Goal: Information Seeking & Learning: Learn about a topic

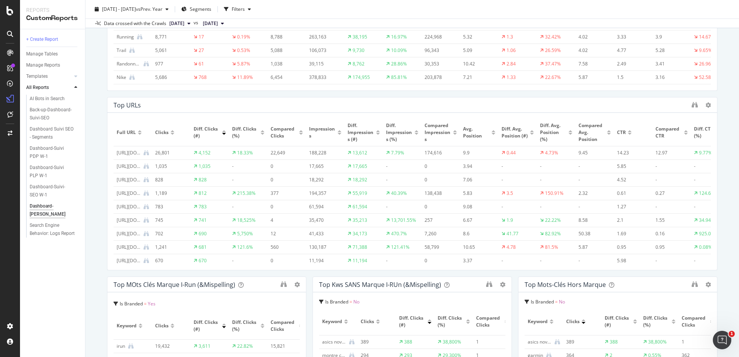
scroll to position [369, 0]
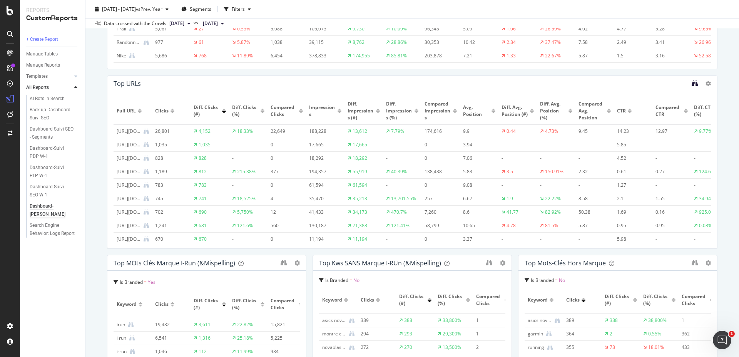
click at [691, 84] on icon "binoculars" at bounding box center [694, 83] width 6 height 6
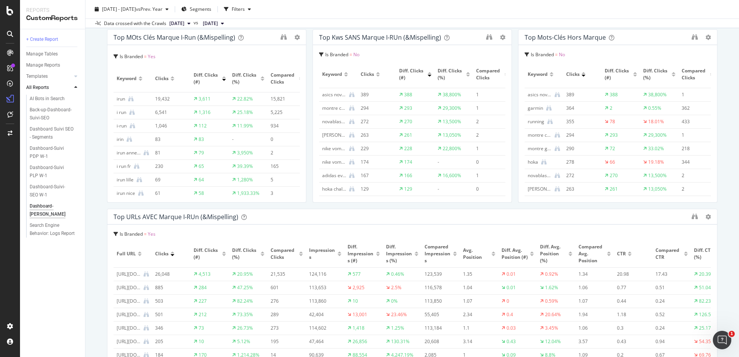
scroll to position [785, 0]
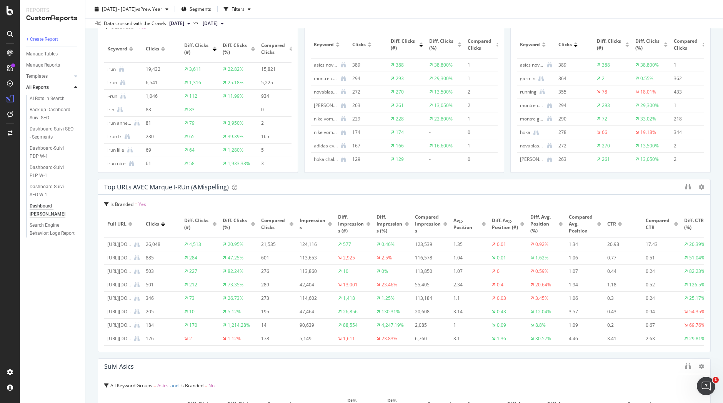
scroll to position [647, 0]
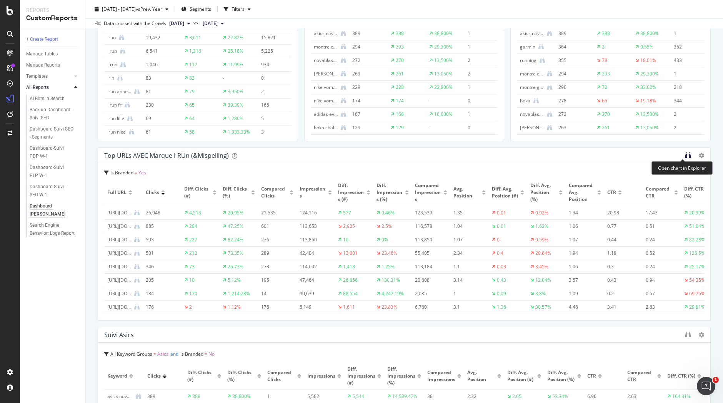
click at [685, 155] on icon "binoculars" at bounding box center [688, 155] width 6 height 6
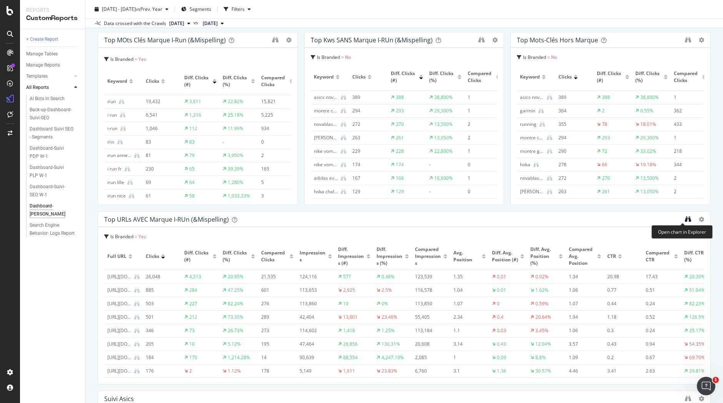
click at [685, 217] on icon "binoculars" at bounding box center [688, 219] width 6 height 6
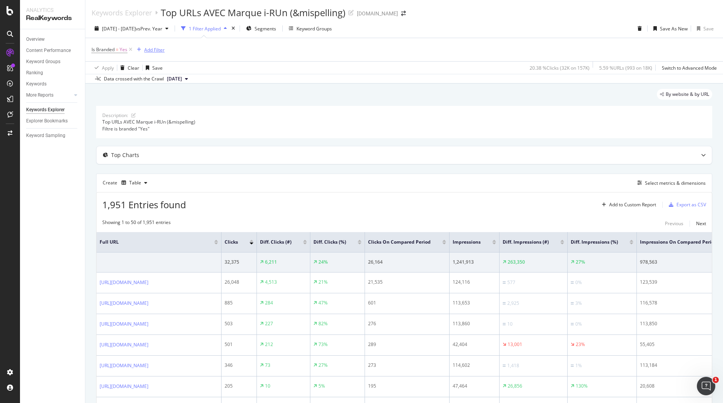
click at [157, 48] on div "Add Filter" at bounding box center [154, 50] width 20 height 7
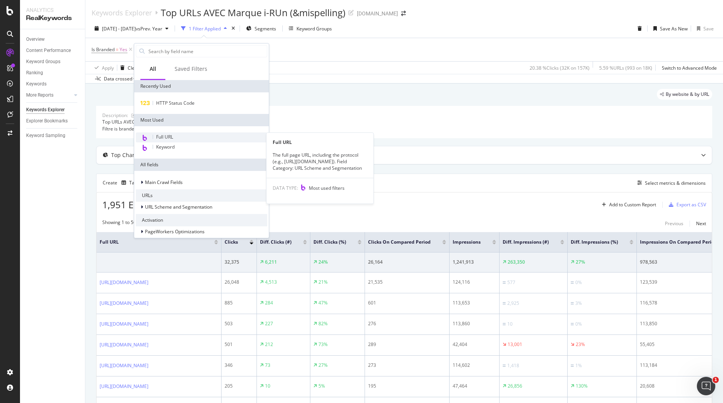
click at [171, 138] on span "Full URL" at bounding box center [164, 136] width 17 height 7
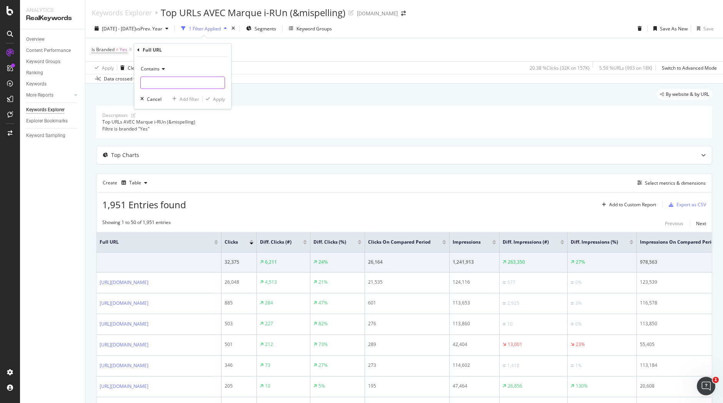
click at [183, 77] on input "text" at bounding box center [183, 83] width 84 height 12
paste input "/running/choisir-chaussure-running/"
type input "/running/choisir-chaussure-running/"
click at [220, 97] on div "Apply" at bounding box center [219, 99] width 12 height 7
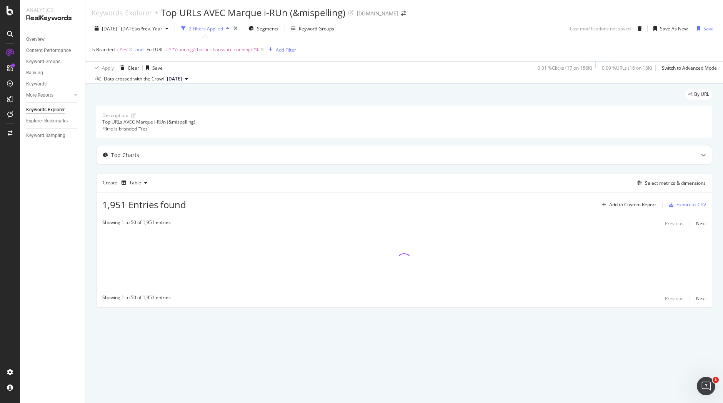
click at [179, 50] on span "^.*/running/choisir-chaussure-running/.*$" at bounding box center [213, 49] width 90 height 11
click at [255, 152] on div "Top Charts" at bounding box center [389, 155] width 585 height 8
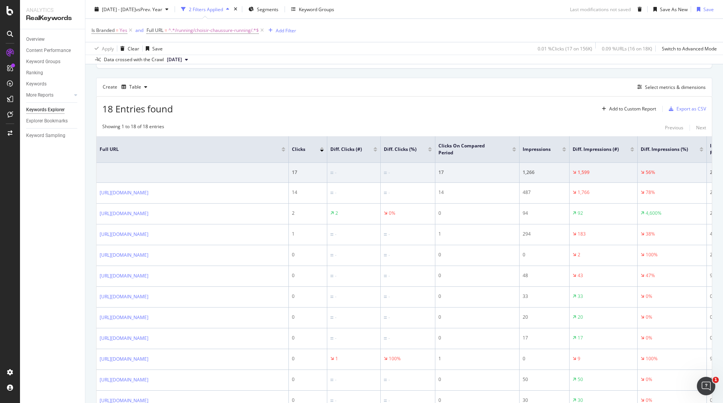
scroll to position [239, 0]
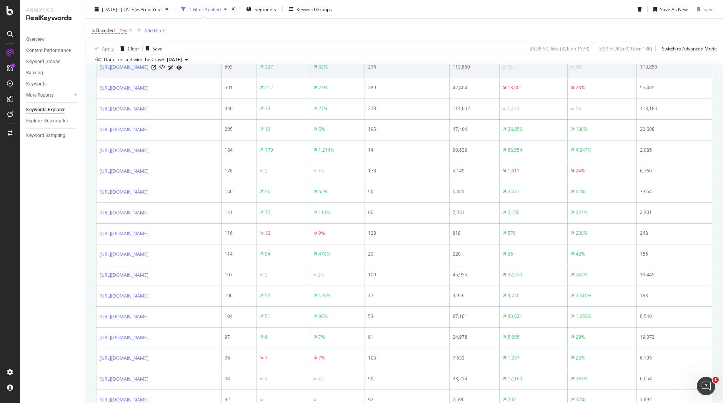
scroll to position [264, 0]
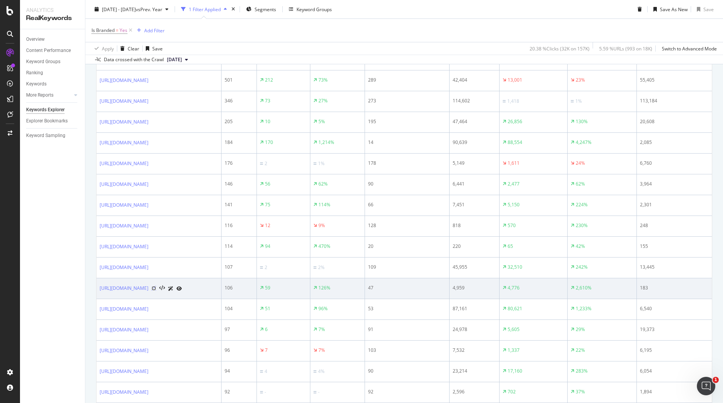
click at [156, 288] on icon at bounding box center [154, 288] width 5 height 5
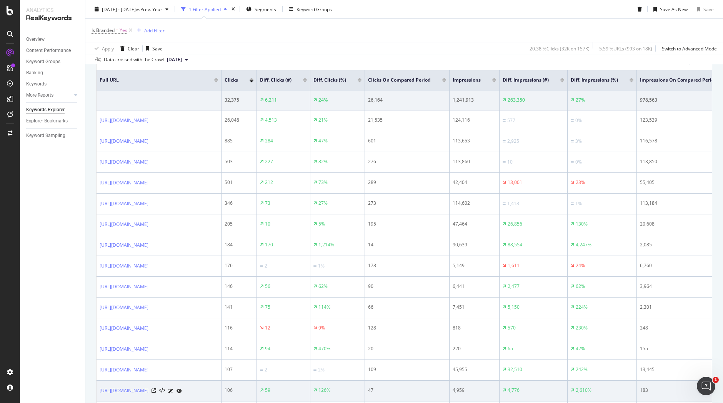
scroll to position [142, 0]
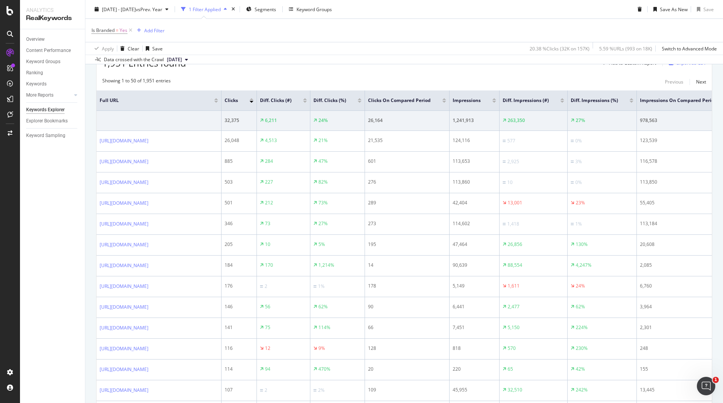
click at [253, 100] on div at bounding box center [252, 99] width 4 height 2
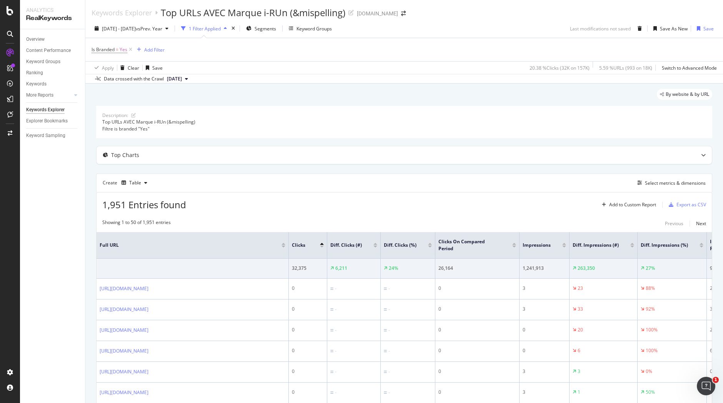
click at [320, 246] on div at bounding box center [322, 246] width 4 height 2
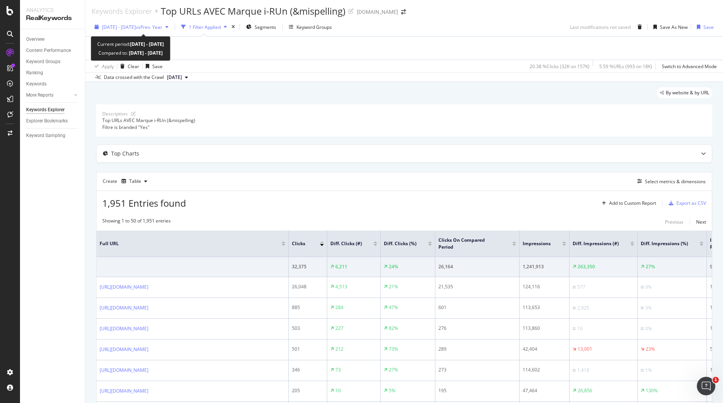
click at [172, 28] on div "button" at bounding box center [166, 27] width 9 height 5
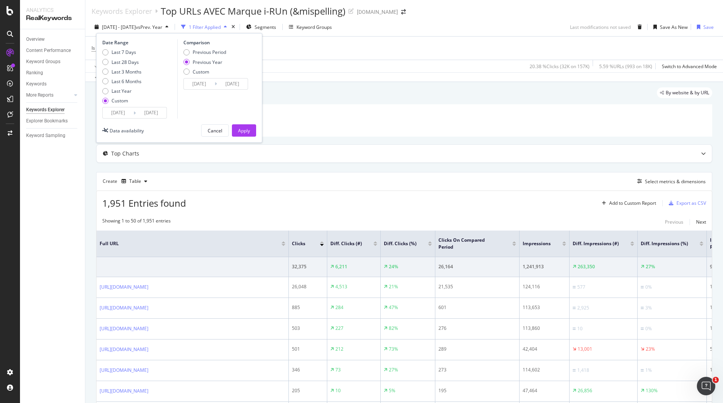
click at [172, 28] on div "button" at bounding box center [166, 27] width 9 height 5
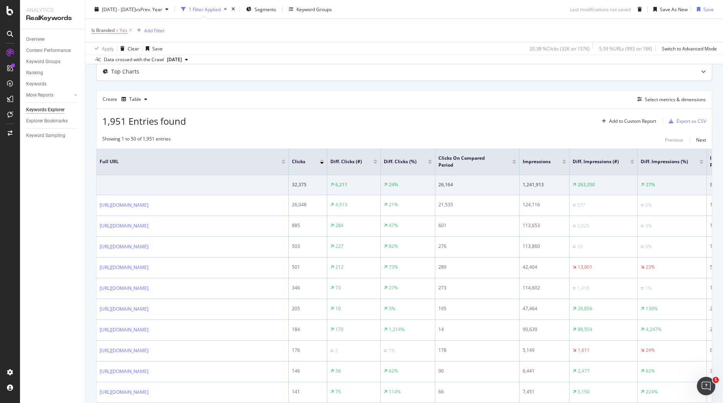
scroll to position [93, 0]
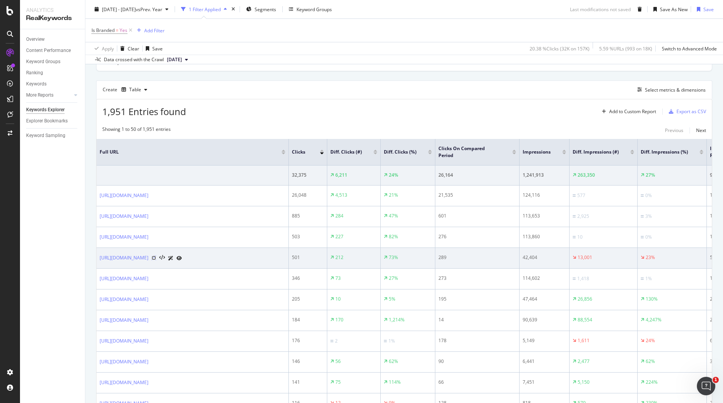
click at [156, 257] on icon at bounding box center [154, 257] width 5 height 5
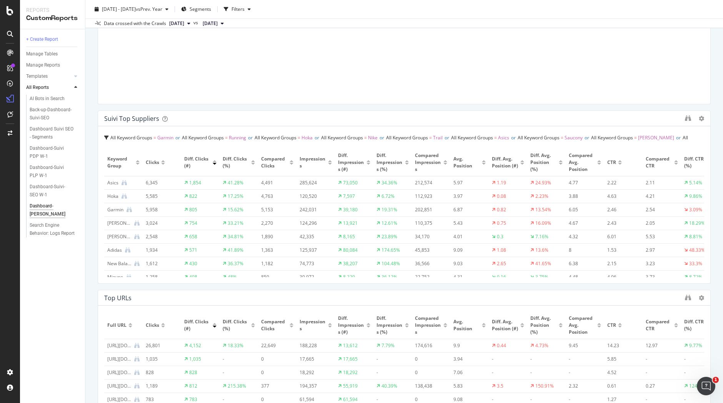
scroll to position [253, 0]
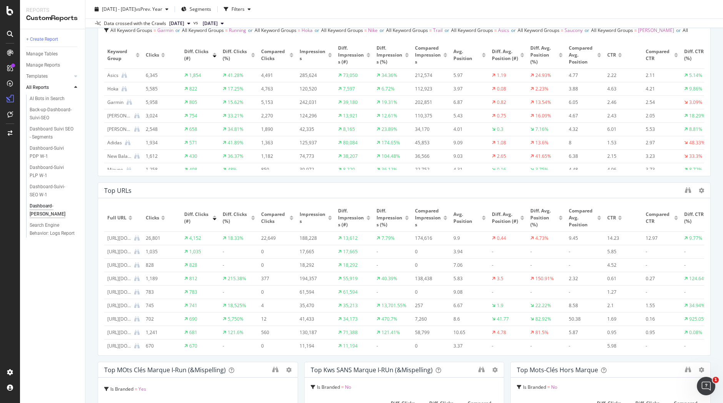
click at [676, 189] on div "Top URLs" at bounding box center [404, 190] width 612 height 15
click at [685, 191] on icon "binoculars" at bounding box center [688, 190] width 6 height 6
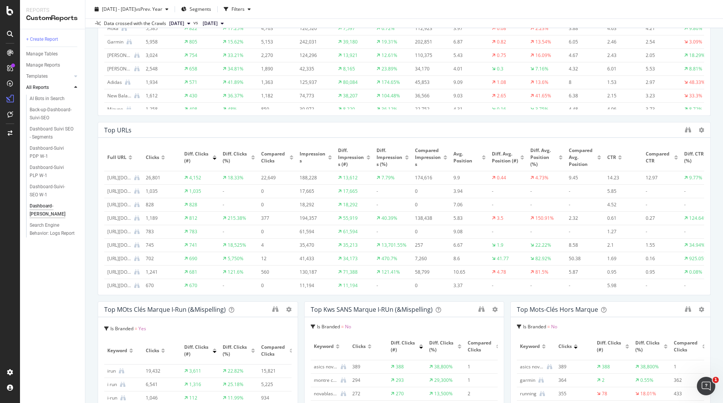
scroll to position [315, 0]
click at [685, 125] on icon "binoculars" at bounding box center [688, 128] width 6 height 6
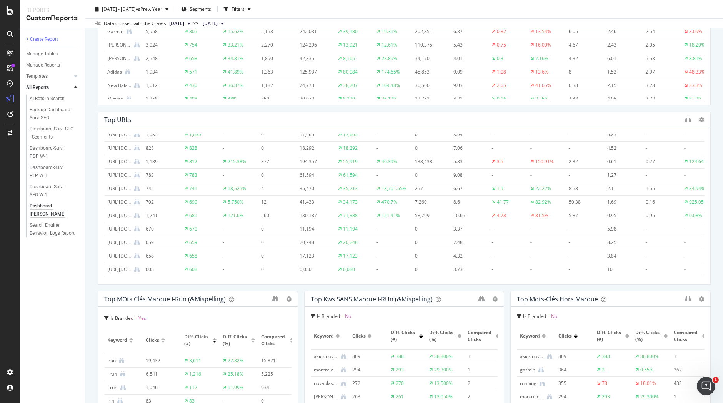
scroll to position [0, 0]
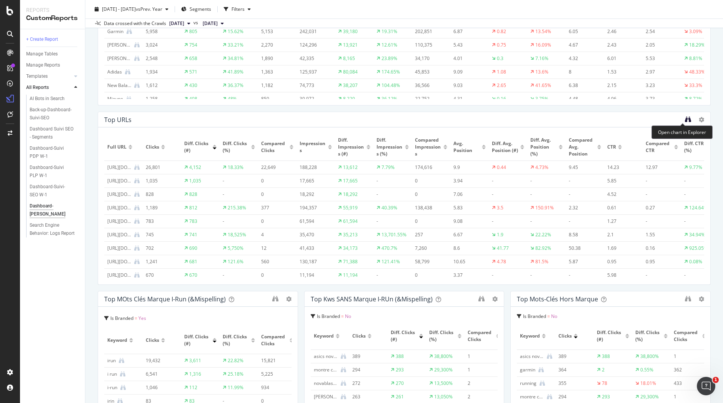
click at [685, 119] on icon "binoculars" at bounding box center [688, 119] width 6 height 6
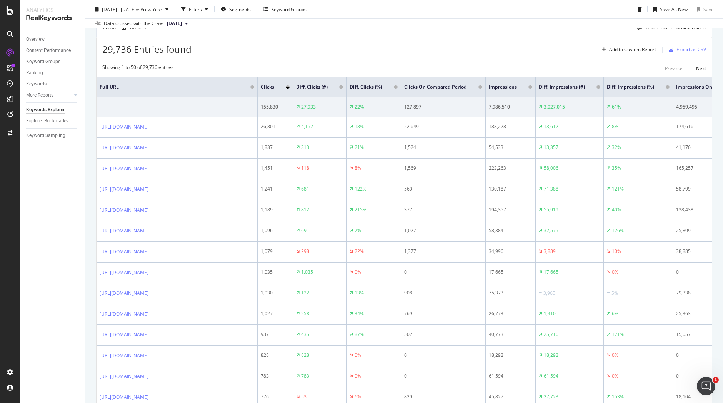
scroll to position [249, 0]
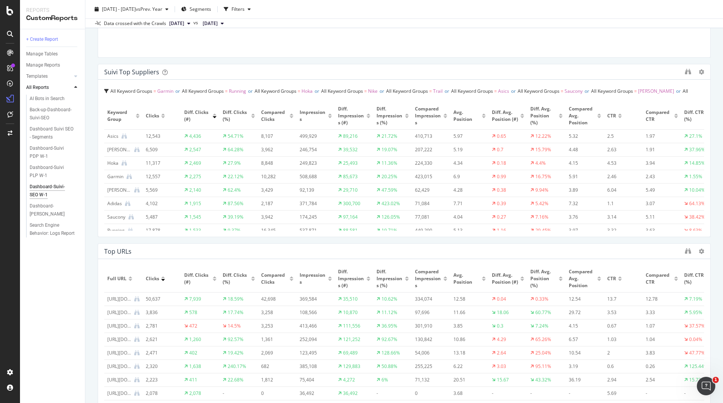
scroll to position [415, 0]
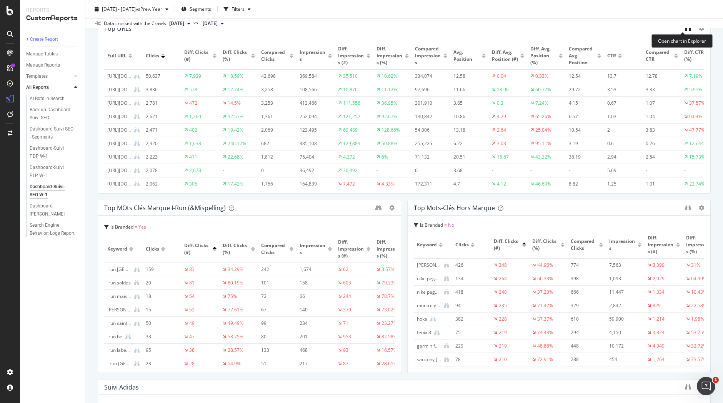
click at [685, 29] on icon "binoculars" at bounding box center [688, 28] width 6 height 6
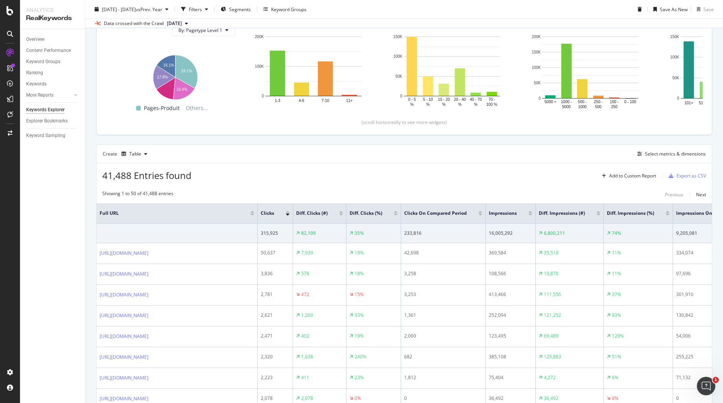
scroll to position [136, 0]
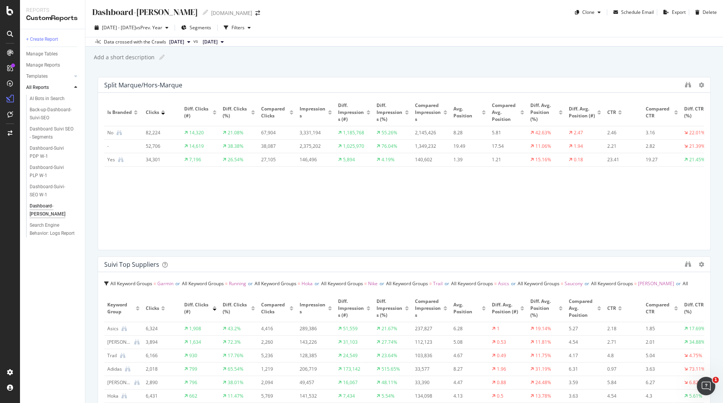
scroll to position [568, 0]
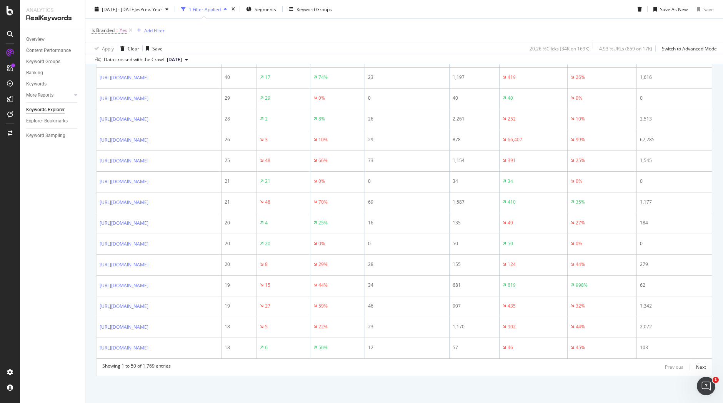
scroll to position [243, 0]
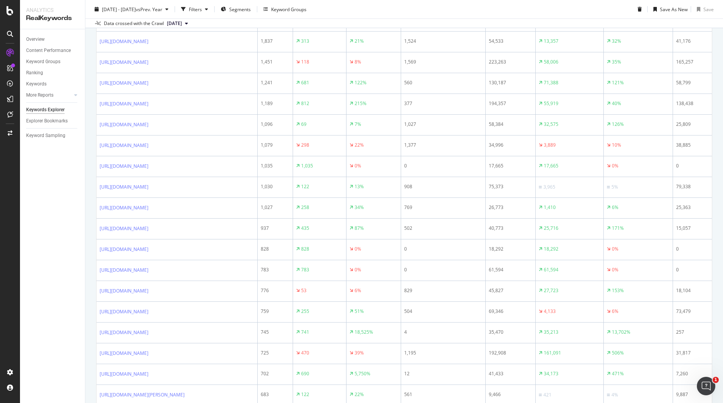
scroll to position [256, 0]
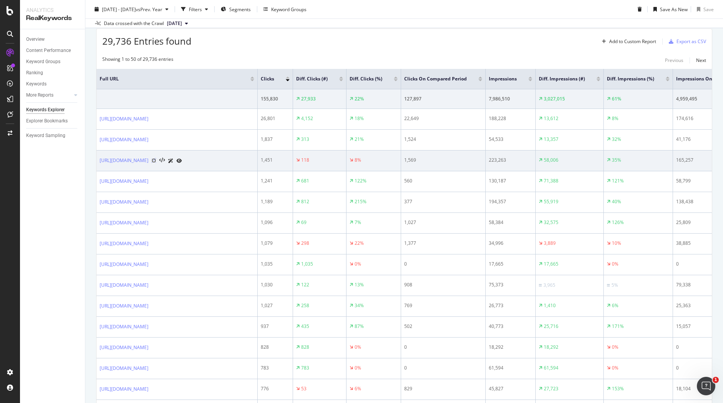
click at [156, 159] on icon at bounding box center [154, 160] width 5 height 5
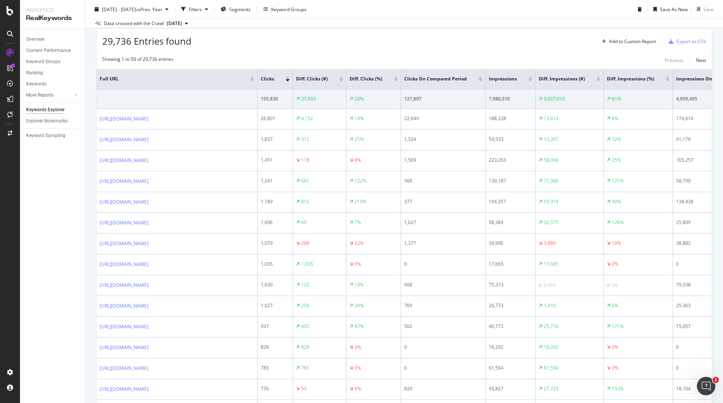
scroll to position [0, 0]
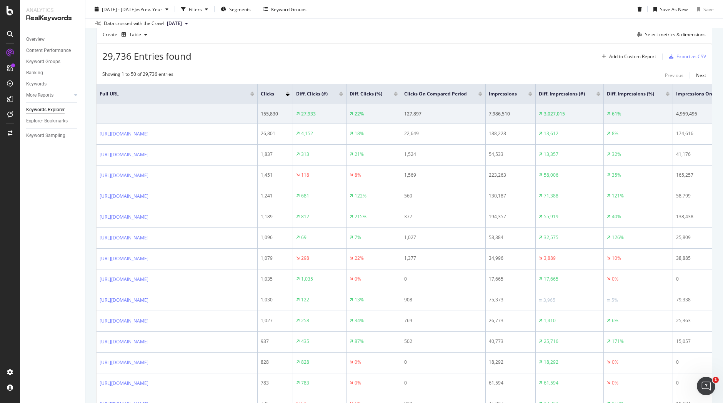
scroll to position [248, 0]
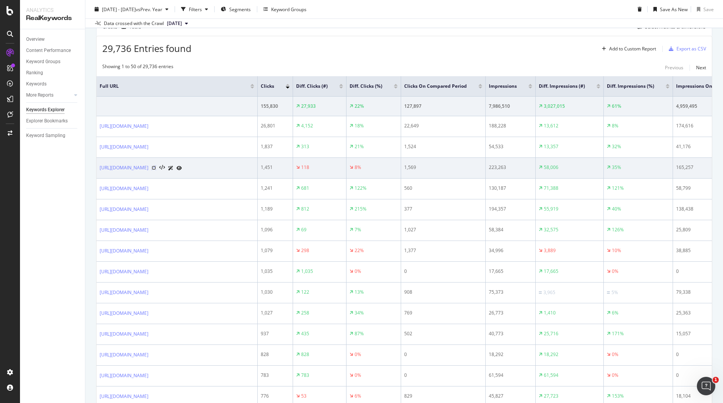
click at [156, 166] on icon at bounding box center [154, 167] width 5 height 5
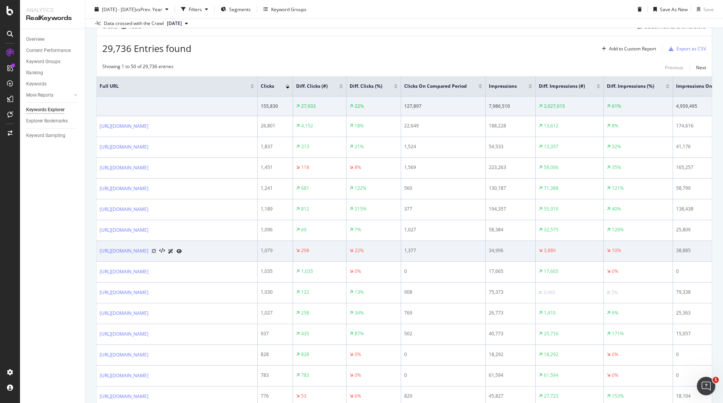
click at [156, 250] on icon at bounding box center [154, 250] width 5 height 5
